Goal: Ask a question: Seek information or help from site administrators or community

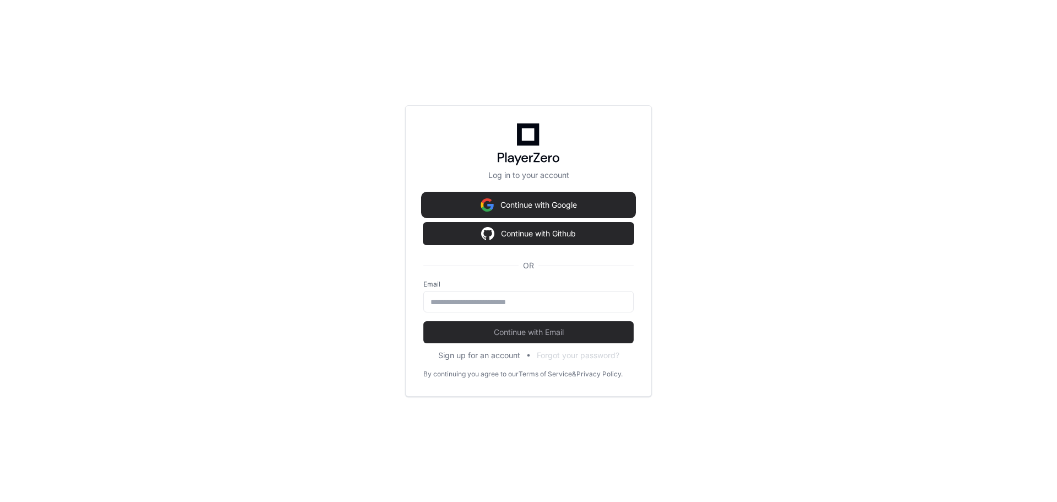
click at [572, 194] on button "Continue with Google" at bounding box center [528, 205] width 210 height 22
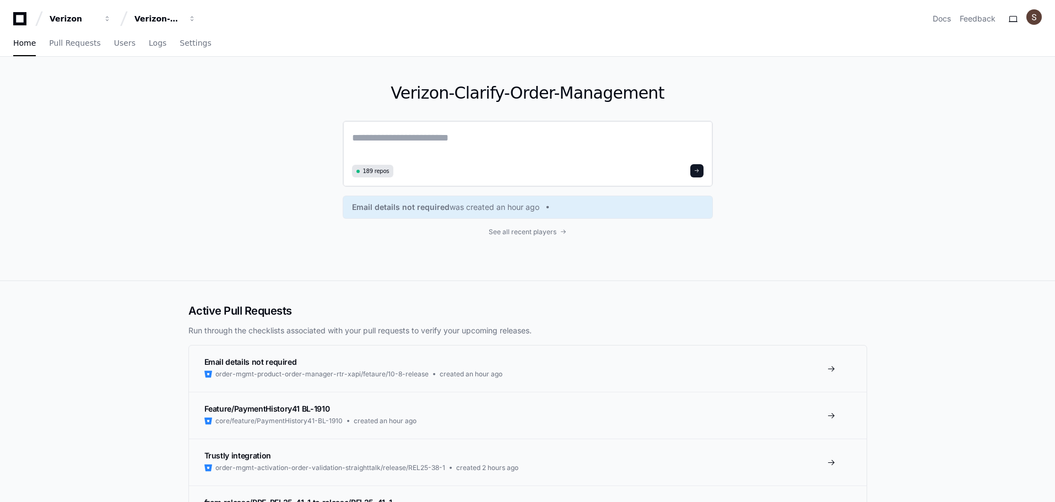
click at [411, 161] on textarea at bounding box center [527, 145] width 351 height 31
click at [417, 161] on textarea at bounding box center [527, 145] width 351 height 31
paste textarea "**********"
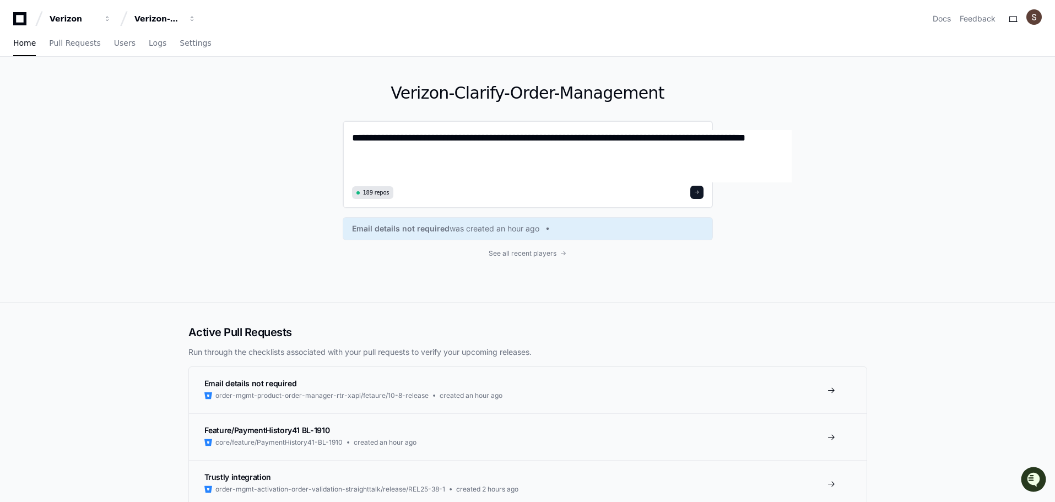
type textarea "**********"
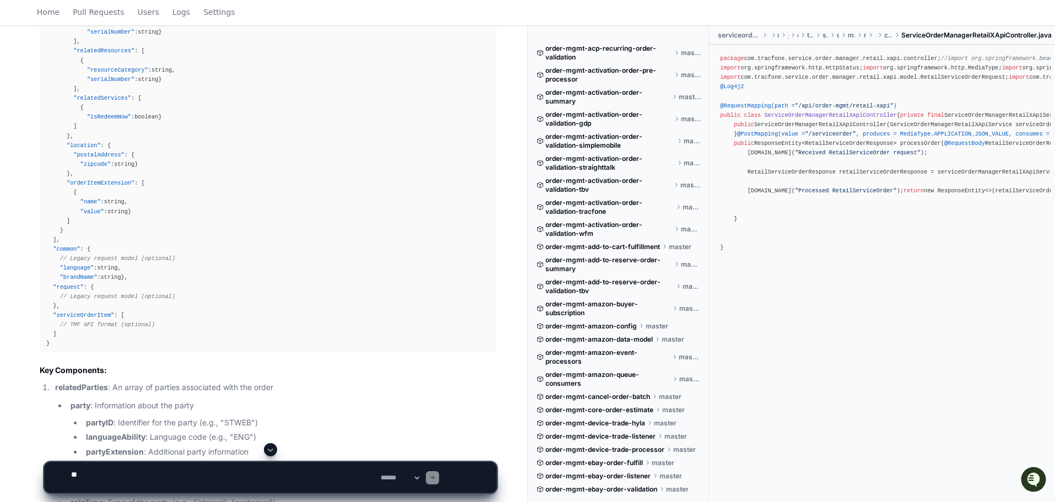
scroll to position [896, 0]
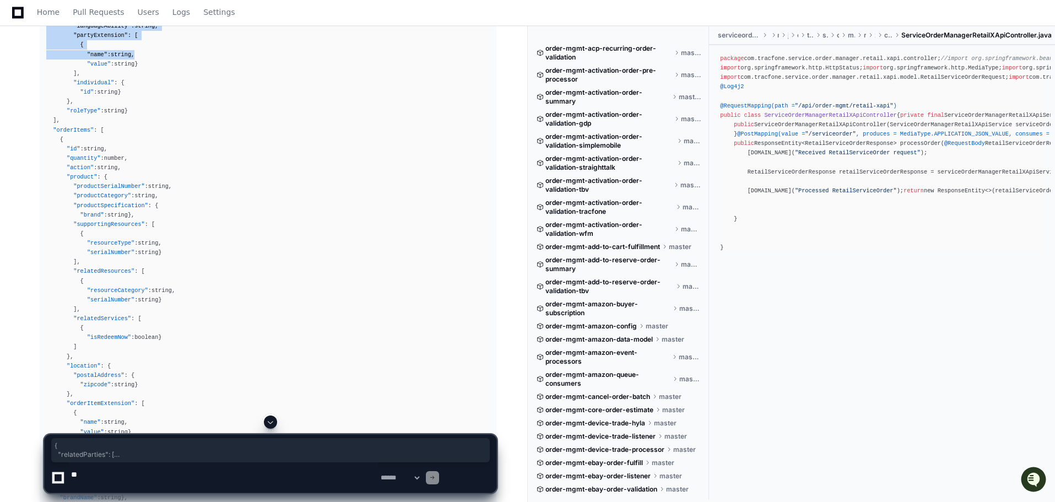
drag, startPoint x: 54, startPoint y: 259, endPoint x: 200, endPoint y: 354, distance: 174.3
click at [200, 354] on pre "{ "relatedParties" : [ { "party" : { "partyID" : string , "languageAbility" : s…" at bounding box center [268, 271] width 457 height 603
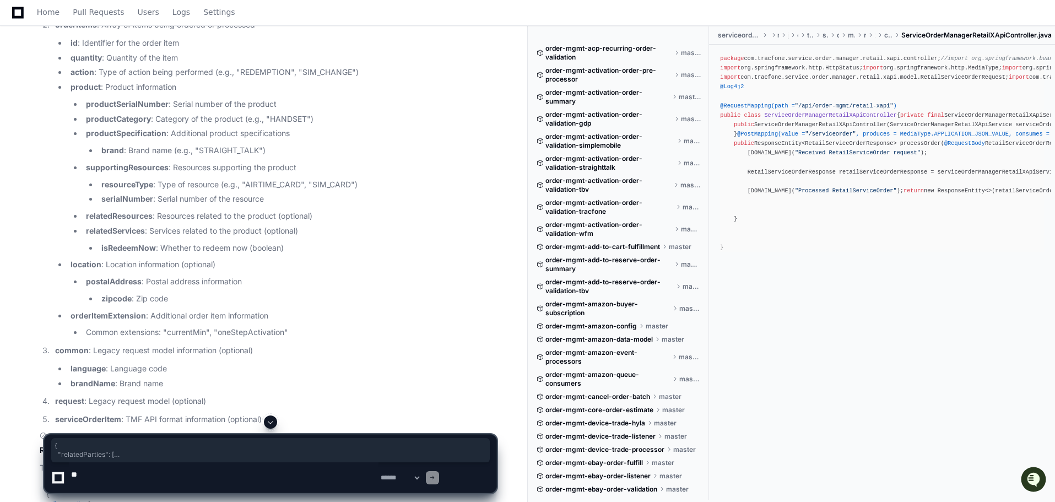
scroll to position [1777, 0]
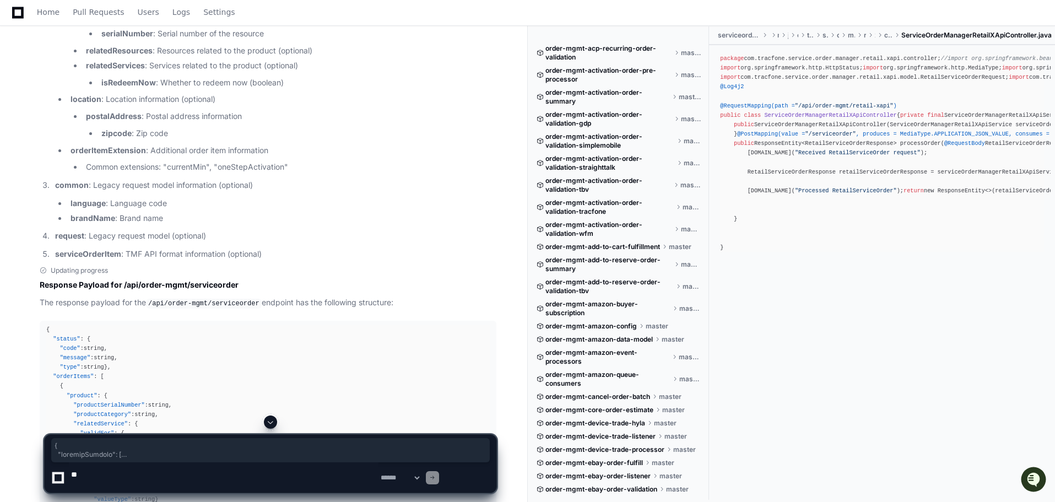
copy div "{ "relatedParties" : [ { "party" : { "partyID" : string , "languageAbility" : s…"
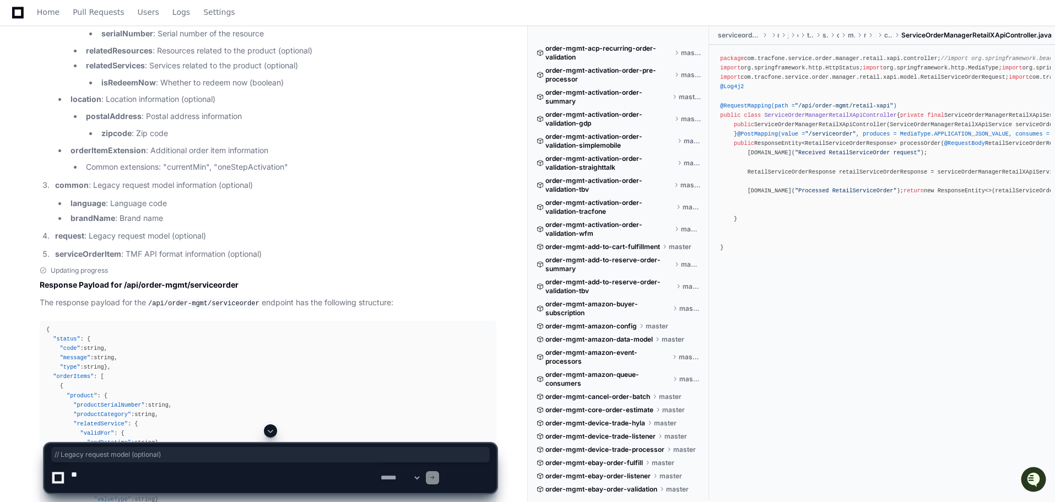
drag, startPoint x: 73, startPoint y: 170, endPoint x: 231, endPoint y: 166, distance: 158.6
copy span "// Legacy request model (optional)"
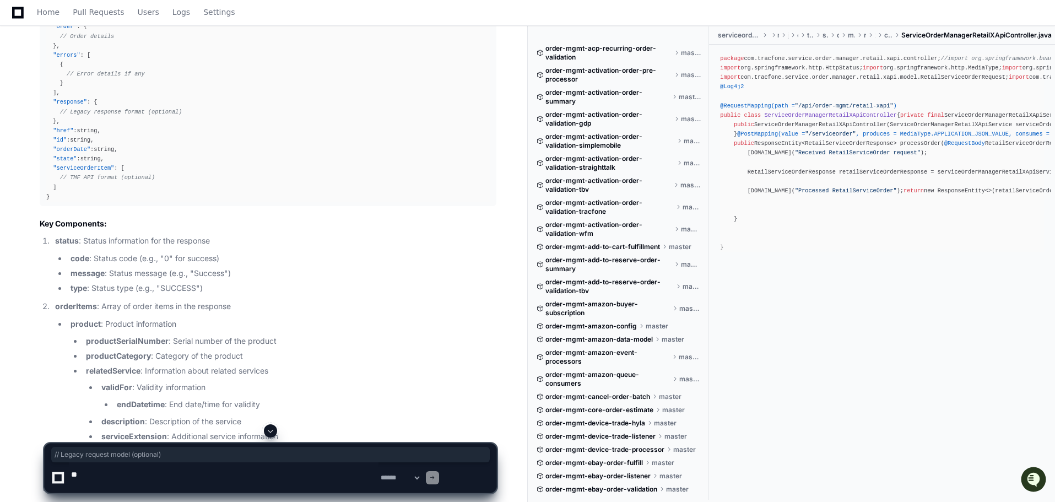
scroll to position [2603, 0]
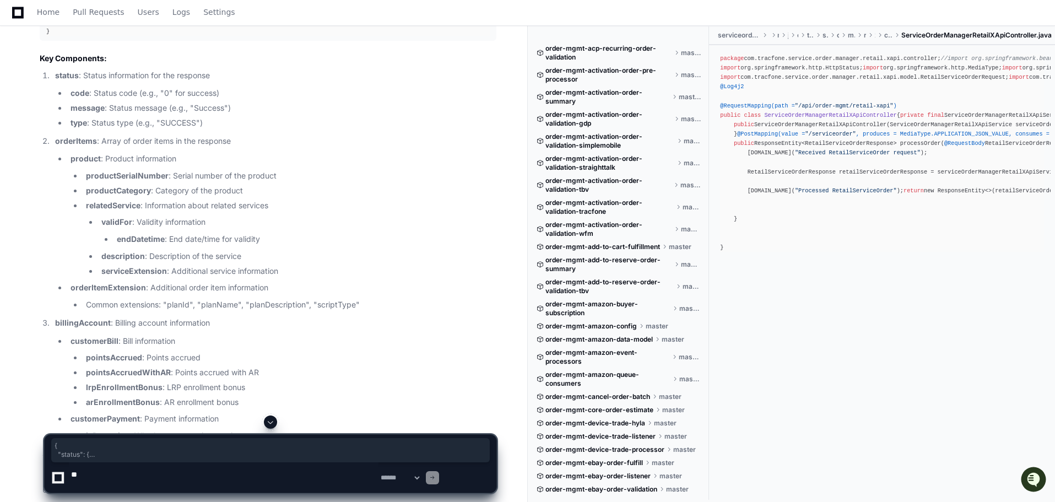
drag, startPoint x: 58, startPoint y: 210, endPoint x: 252, endPoint y: 331, distance: 228.6
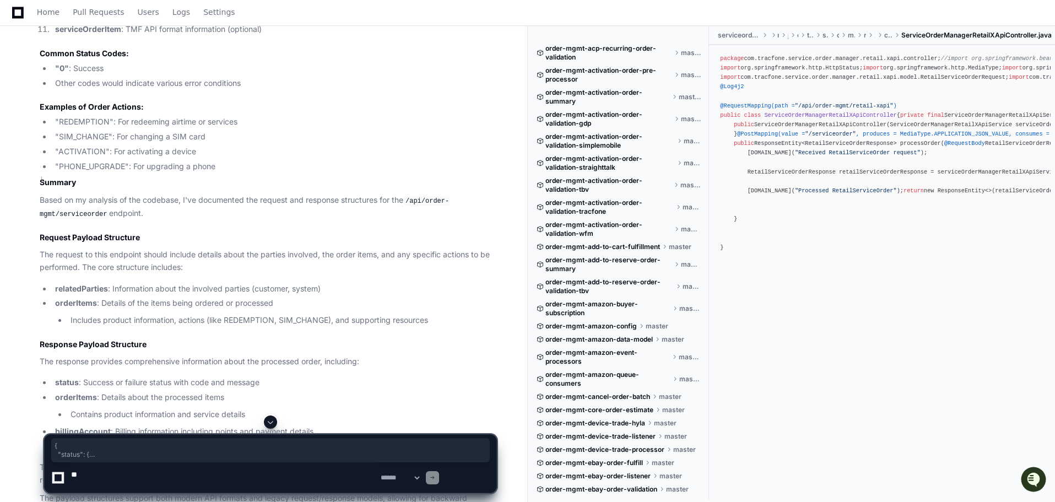
scroll to position [3319, 0]
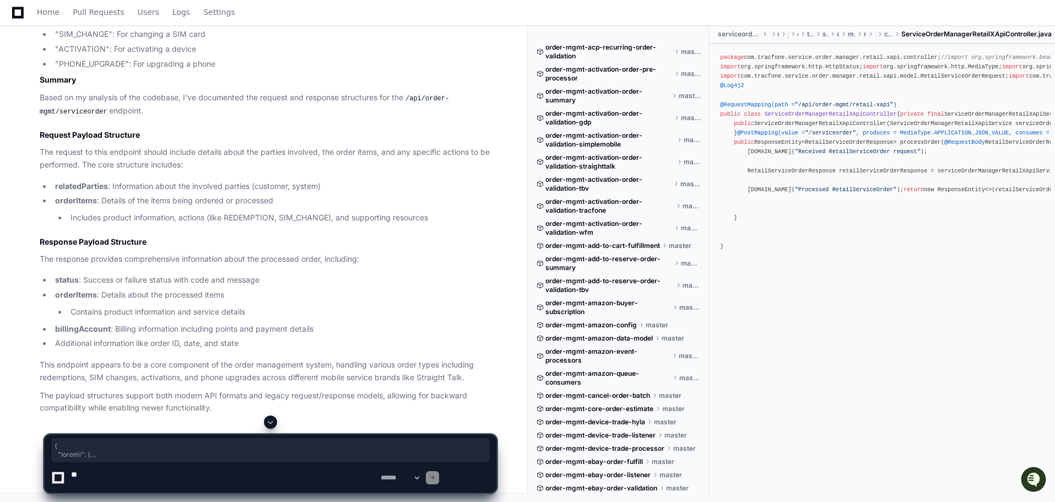
copy div "{ "status" : { "code" : string , "message" : string , "type" : string } , "orde…"
click at [130, 475] on textarea at bounding box center [223, 477] width 309 height 30
click at [317, 474] on textarea at bounding box center [223, 477] width 309 height 30
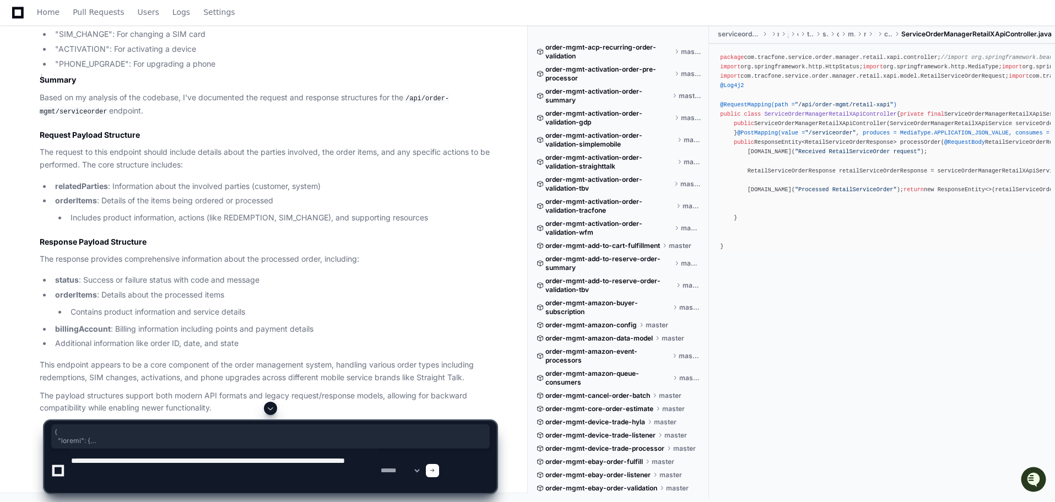
type textarea "**********"
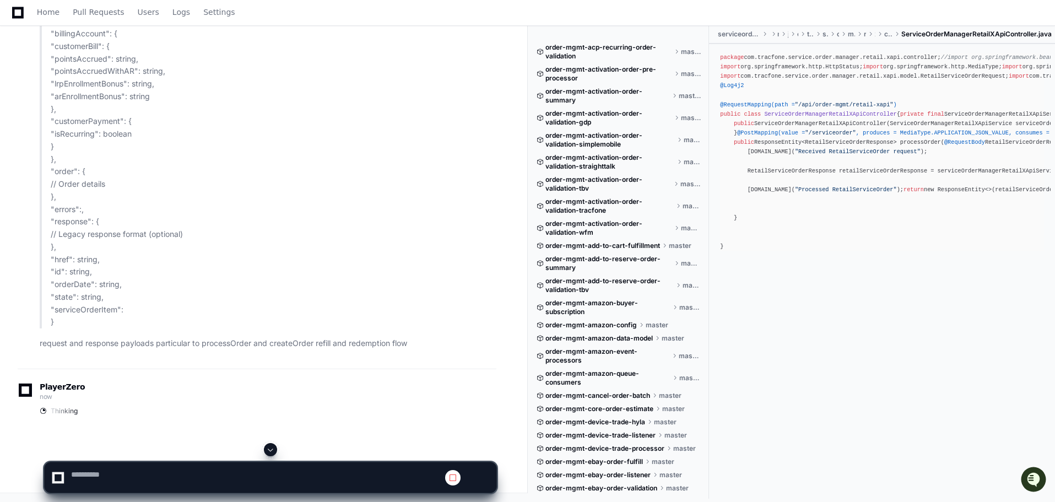
click at [275, 445] on span at bounding box center [270, 449] width 9 height 9
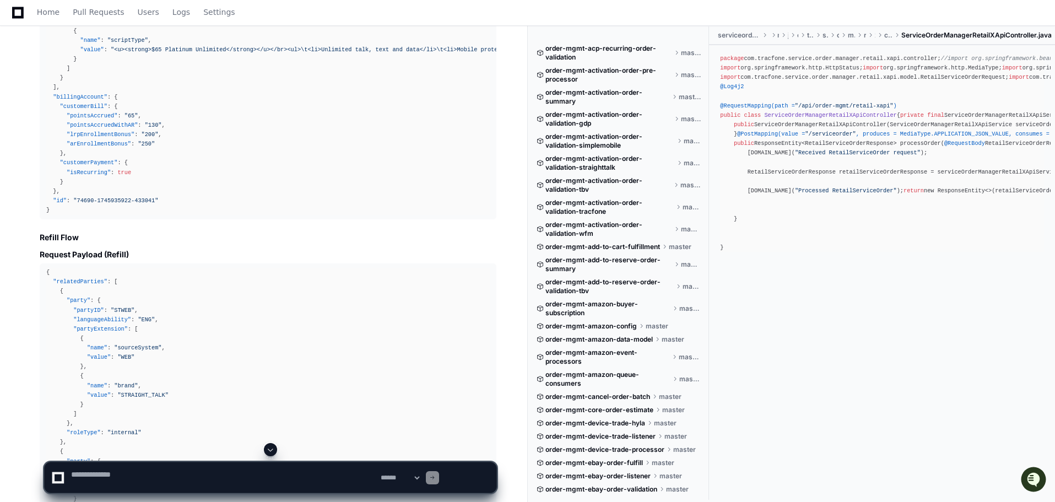
drag, startPoint x: 341, startPoint y: 258, endPoint x: 218, endPoint y: 303, distance: 132.1
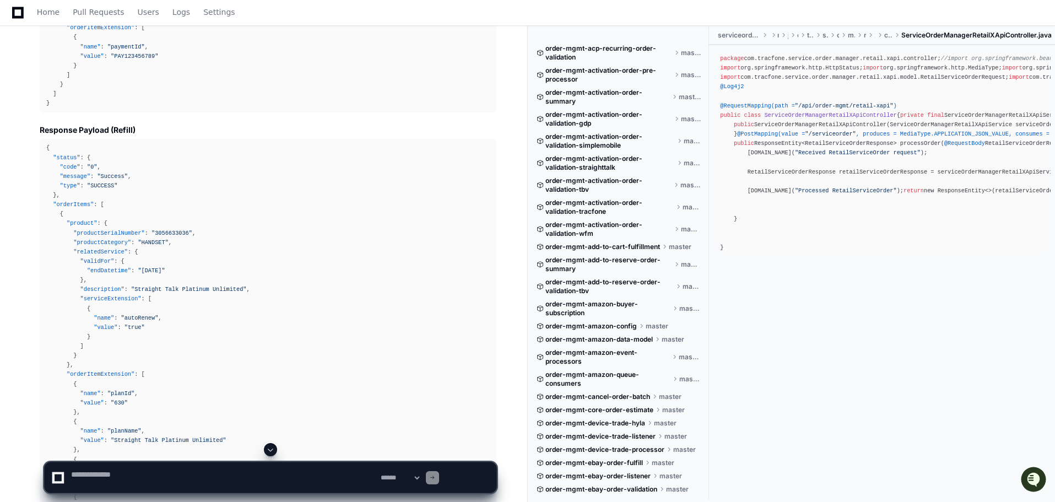
scroll to position [6174, 0]
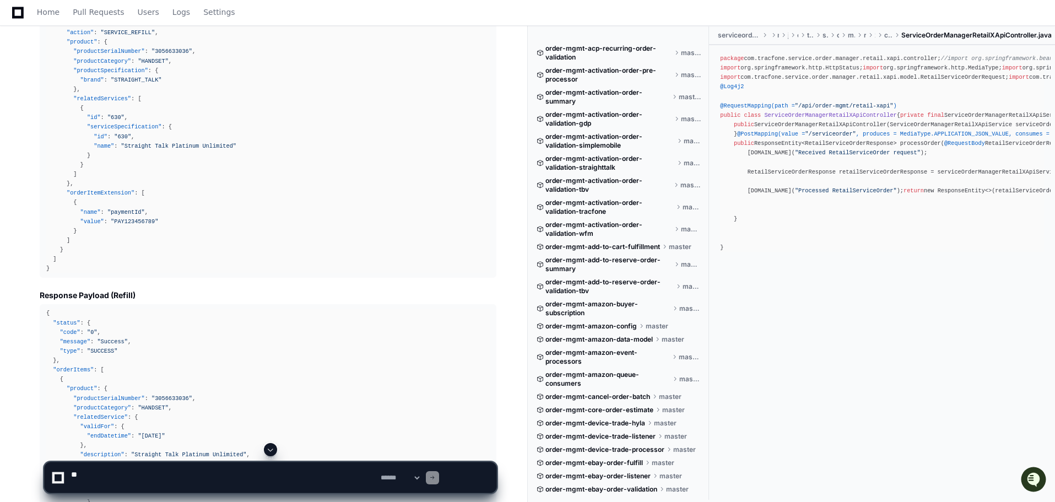
scroll to position [5679, 0]
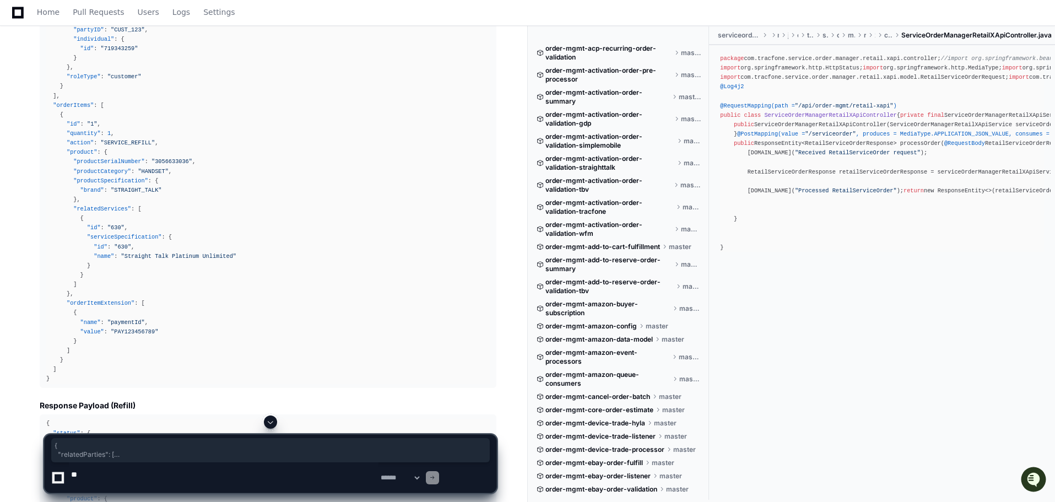
drag, startPoint x: 52, startPoint y: 72, endPoint x: 161, endPoint y: 246, distance: 205.4
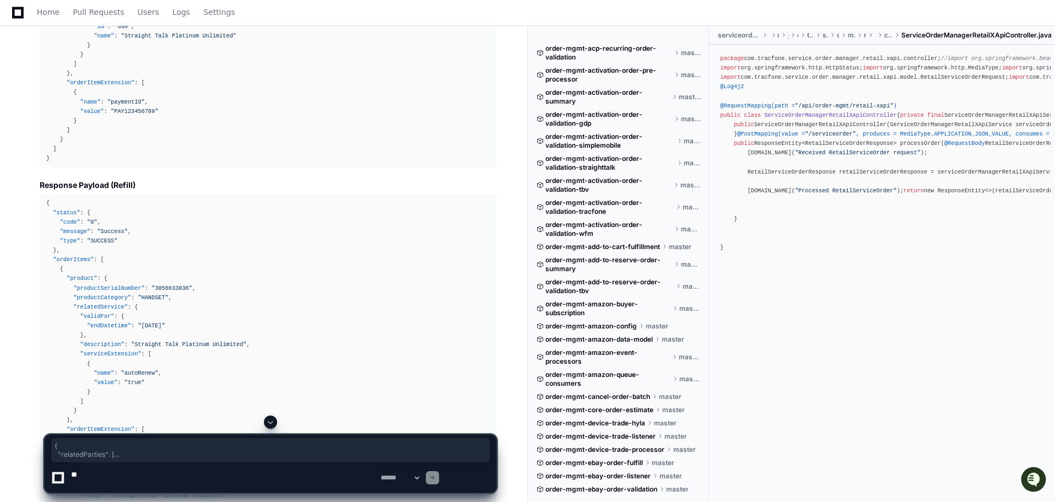
copy div "{ "relatedParties" : [ { "party" : { "partyID" : "STWEB" , "languageAbility" : …"
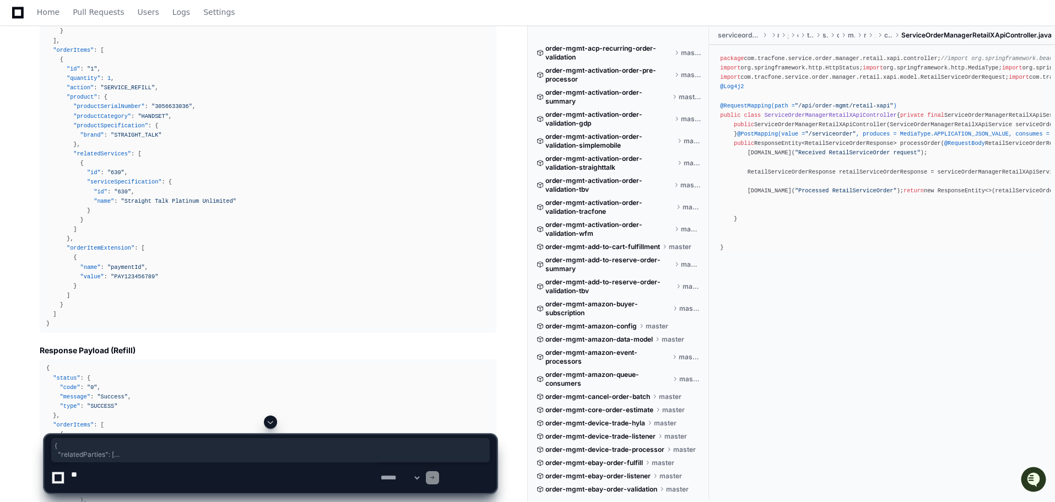
scroll to position [6009, 0]
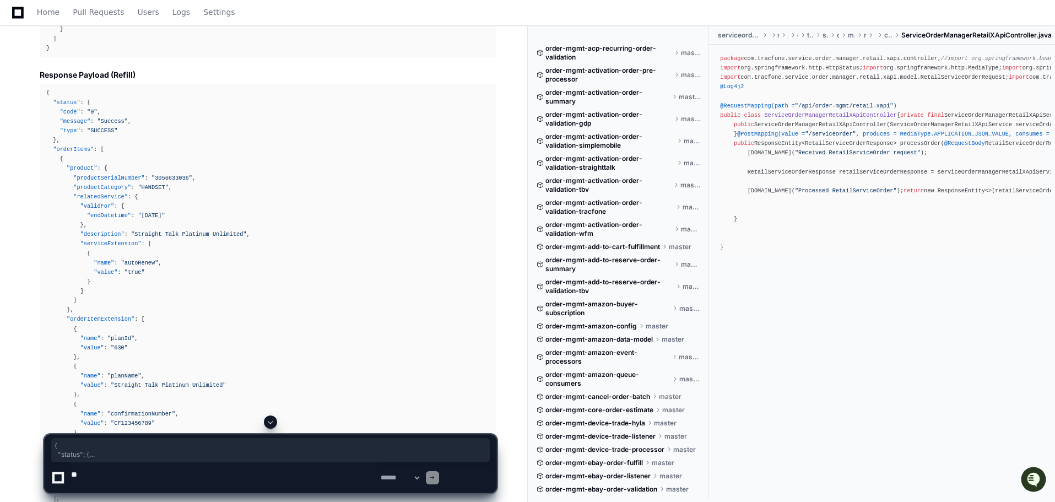
drag, startPoint x: 56, startPoint y: 331, endPoint x: 124, endPoint y: 393, distance: 92.0
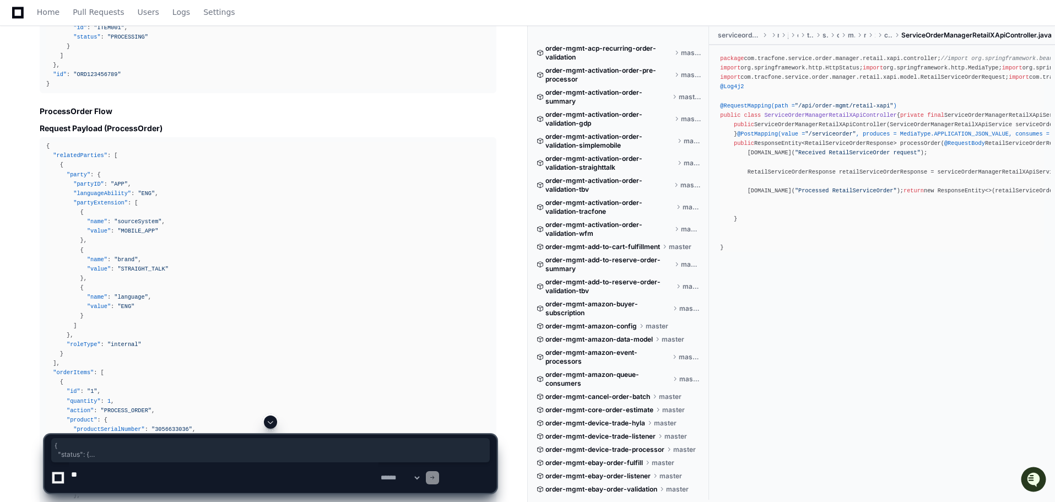
scroll to position [6835, 0]
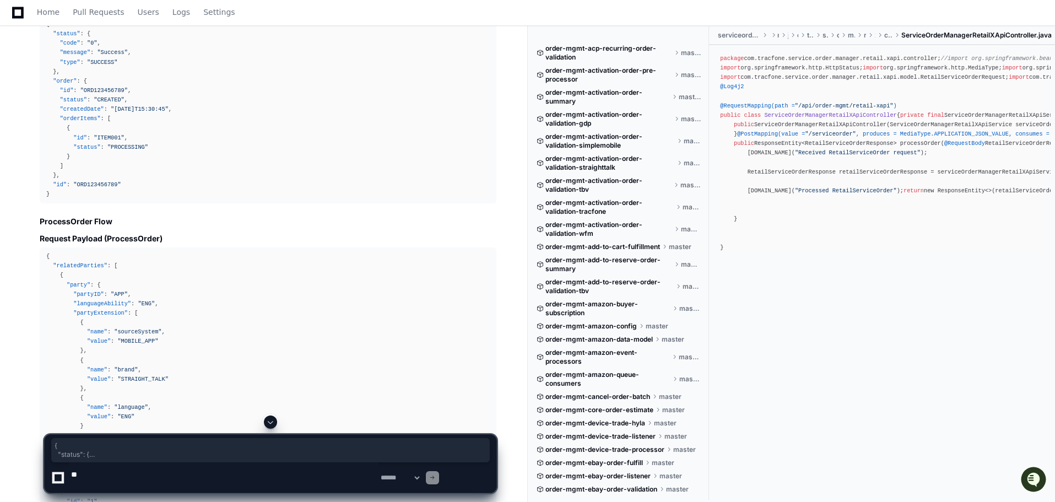
copy div "{ "status" : { "code" : "0" , "message" : "Success" , "type" : "SUCCESS" } , "o…"
